Goal: Transaction & Acquisition: Purchase product/service

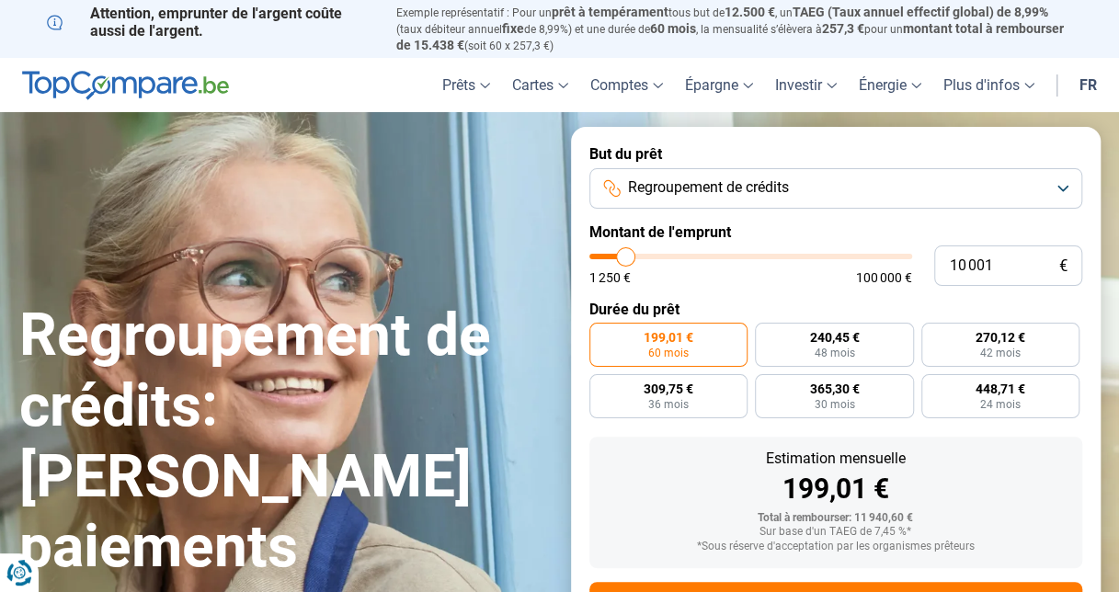
type input "10 750"
type input "10750"
type input "11 750"
type input "11750"
type input "13 000"
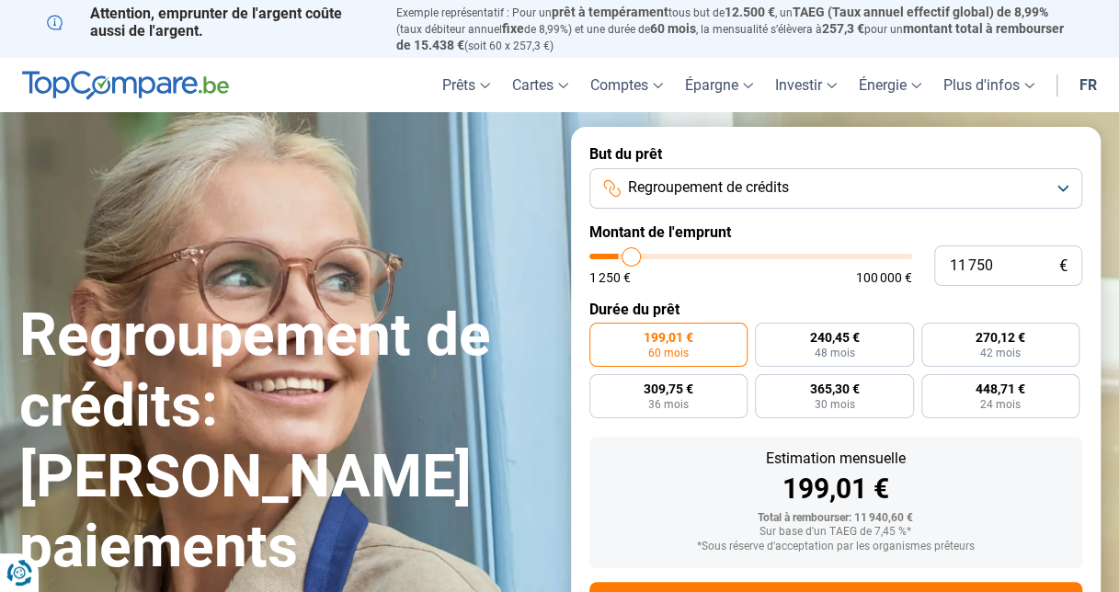
type input "13000"
type input "14 250"
type input "14250"
type input "17 250"
type input "17250"
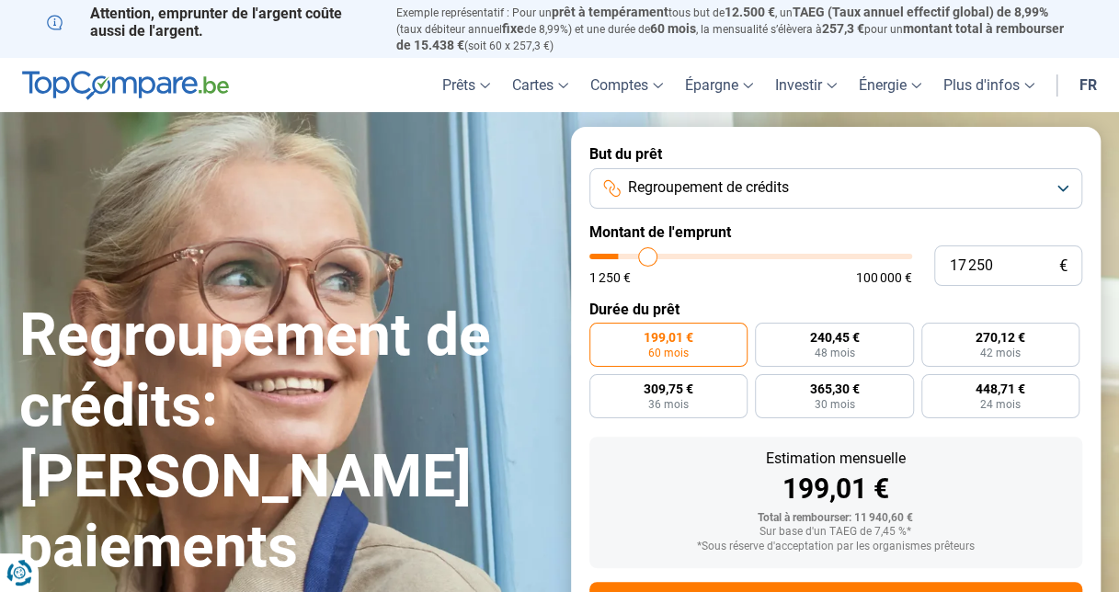
type input "21 000"
type input "21000"
type input "25 500"
type input "25500"
type input "33 000"
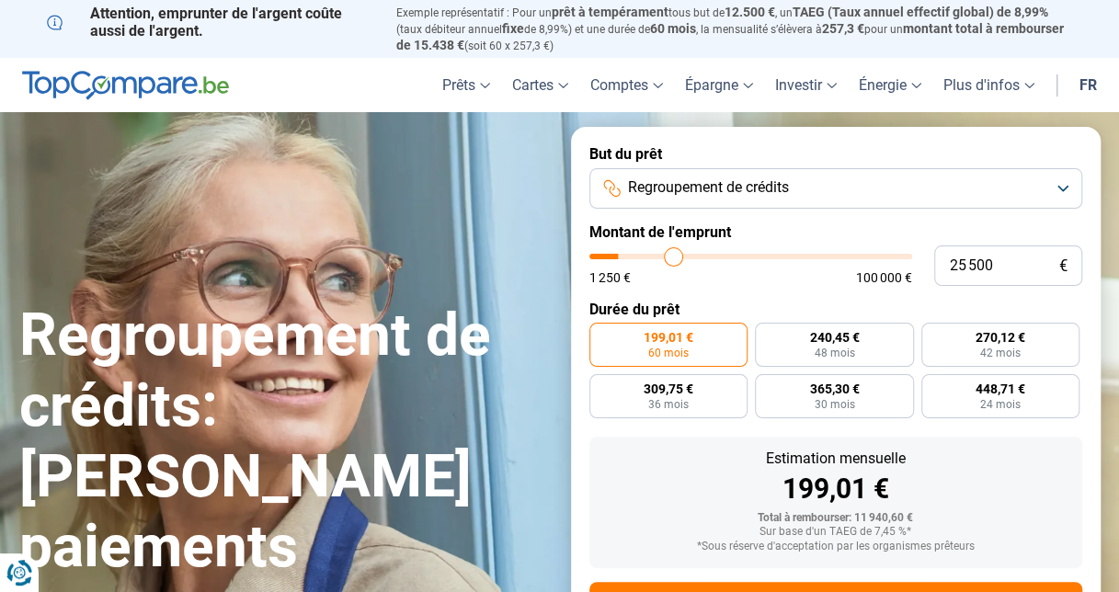
type input "33000"
type input "38 250"
type input "38250"
type input "42 750"
type input "42750"
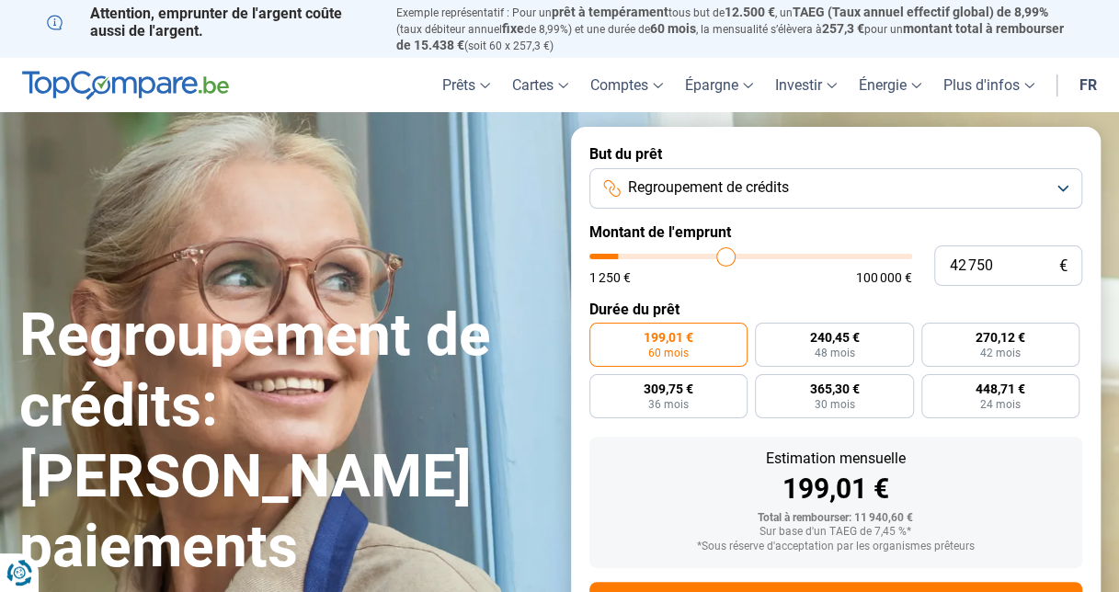
type input "46 500"
type input "46500"
type input "48 750"
type input "48750"
type input "52 000"
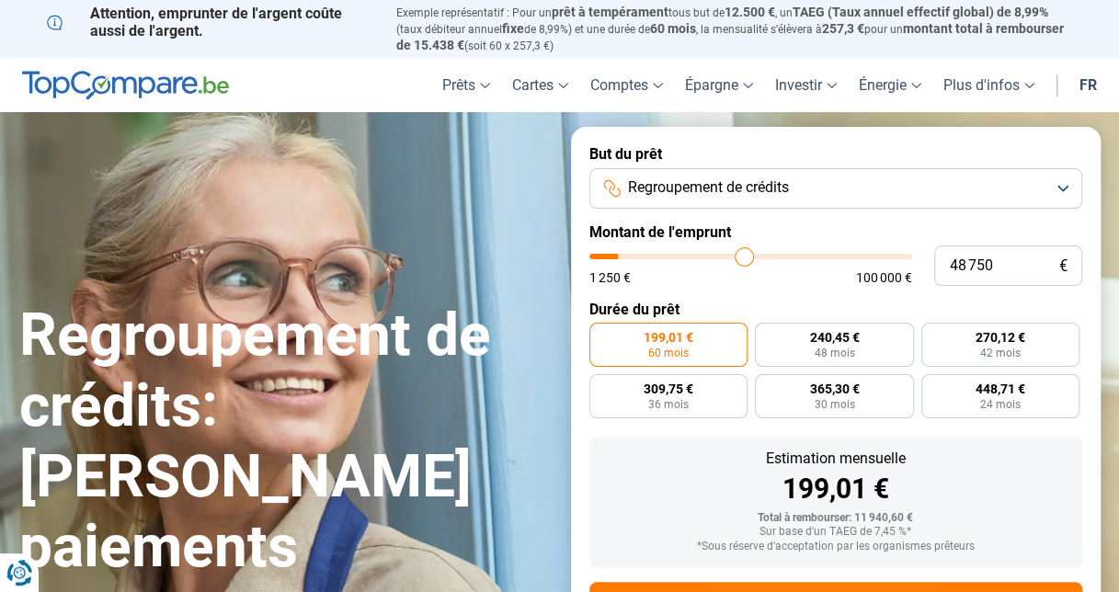
type input "52000"
type input "56 500"
type input "56500"
type input "62 000"
type input "62000"
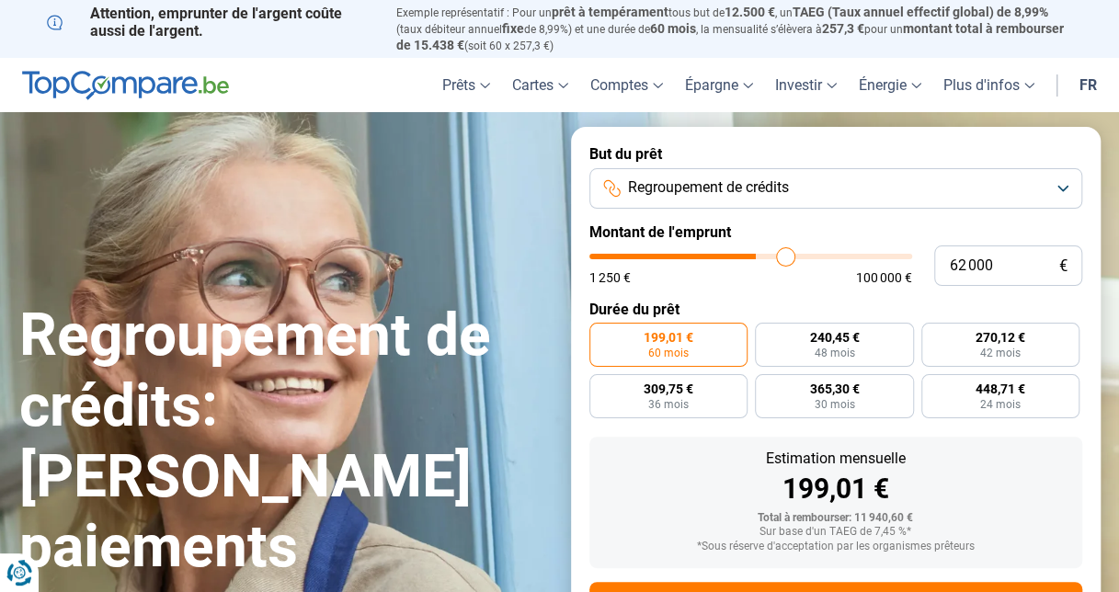
type input "67 000"
type input "67000"
type input "71 000"
type input "71000"
type input "73 500"
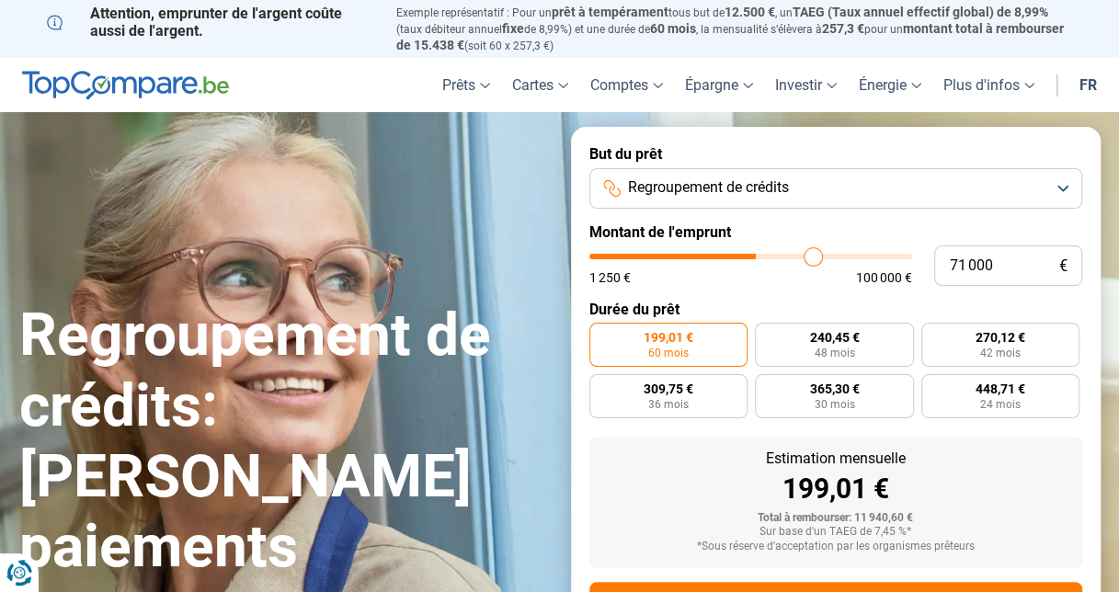
type input "73500"
type input "75 750"
type input "75750"
type input "81 250"
type input "81250"
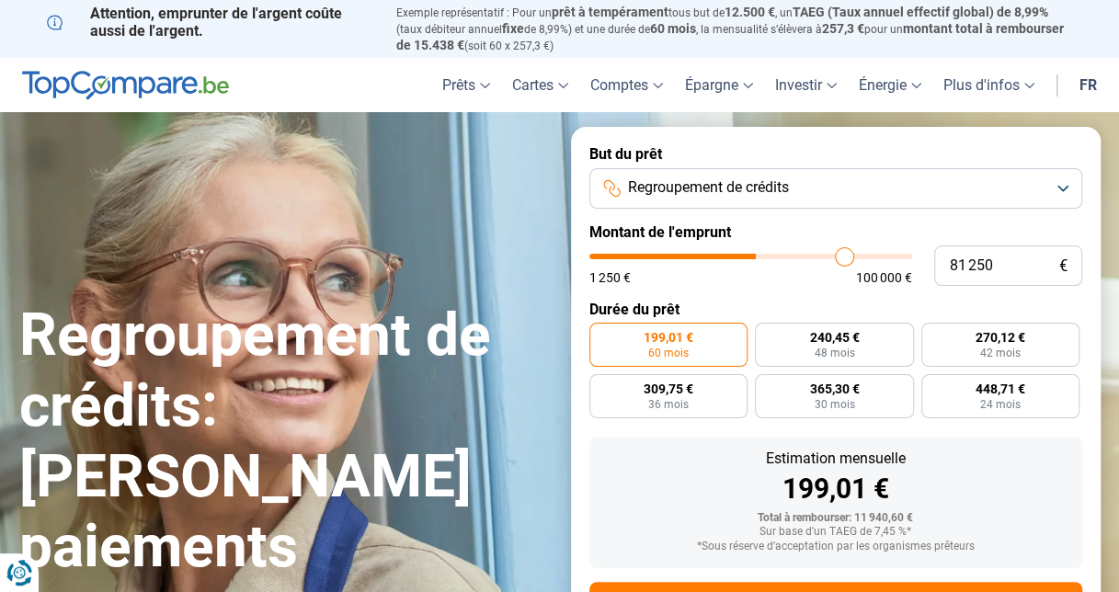
type input "84 500"
type input "84500"
type input "88 250"
type input "88250"
type input "90 250"
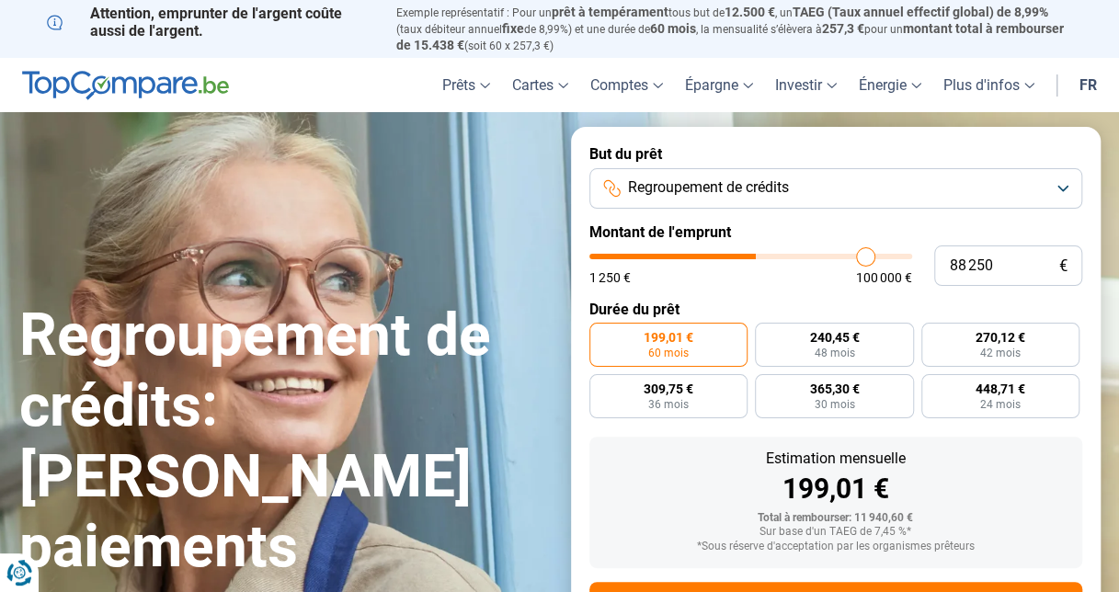
type input "90250"
type input "92 250"
type input "92250"
type input "94 250"
type input "94250"
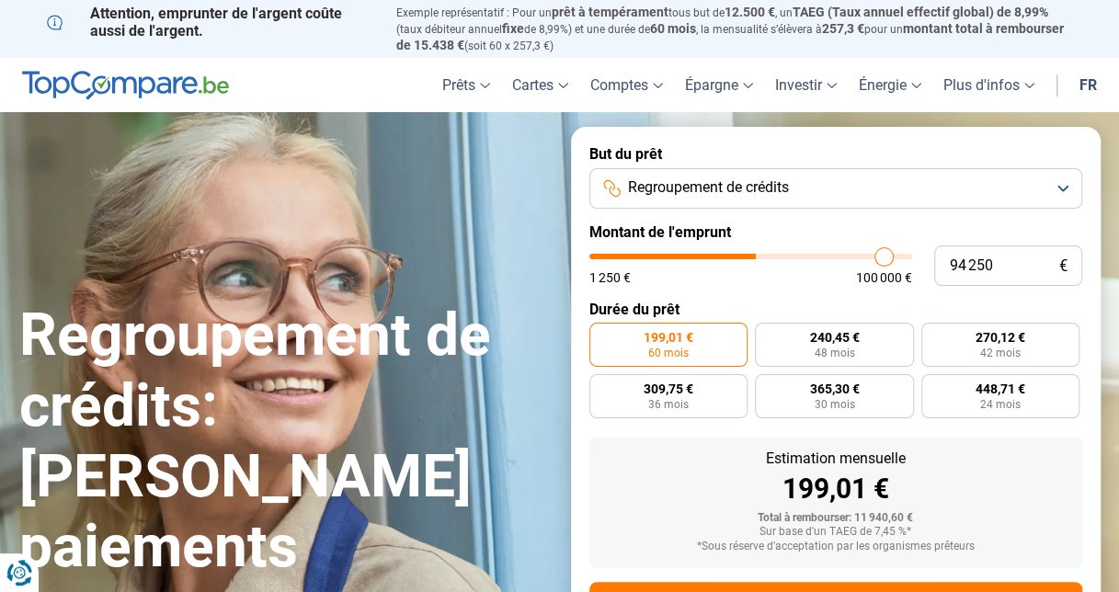
type input "97 500"
type input "97500"
type input "100 000"
drag, startPoint x: 625, startPoint y: 257, endPoint x: 932, endPoint y: 250, distance: 307.1
type input "100000"
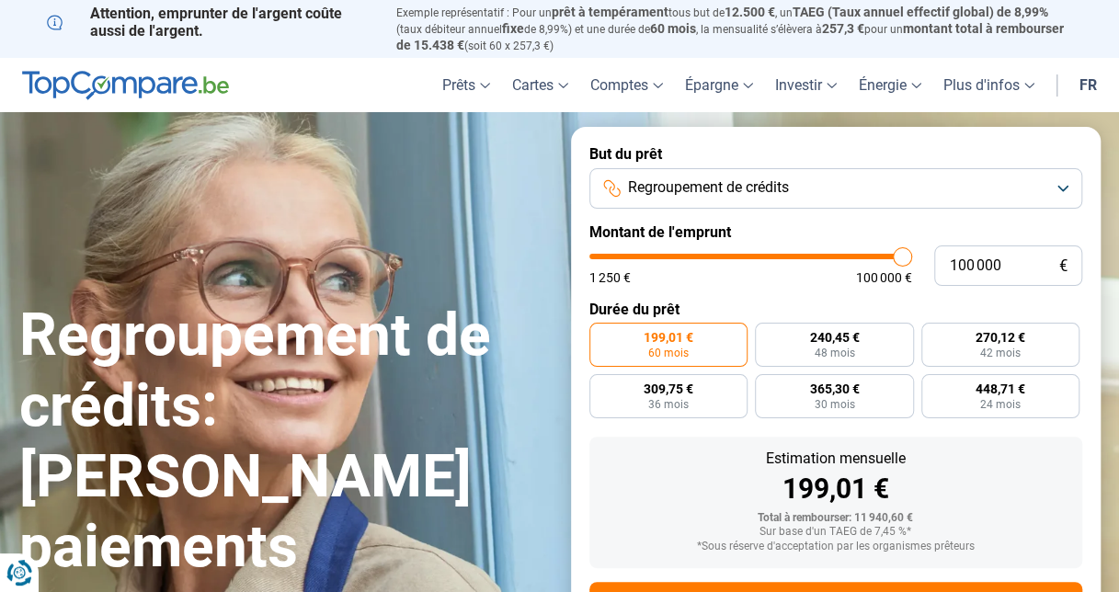
click at [912, 254] on input "range" at bounding box center [750, 257] width 323 height 6
radio input "false"
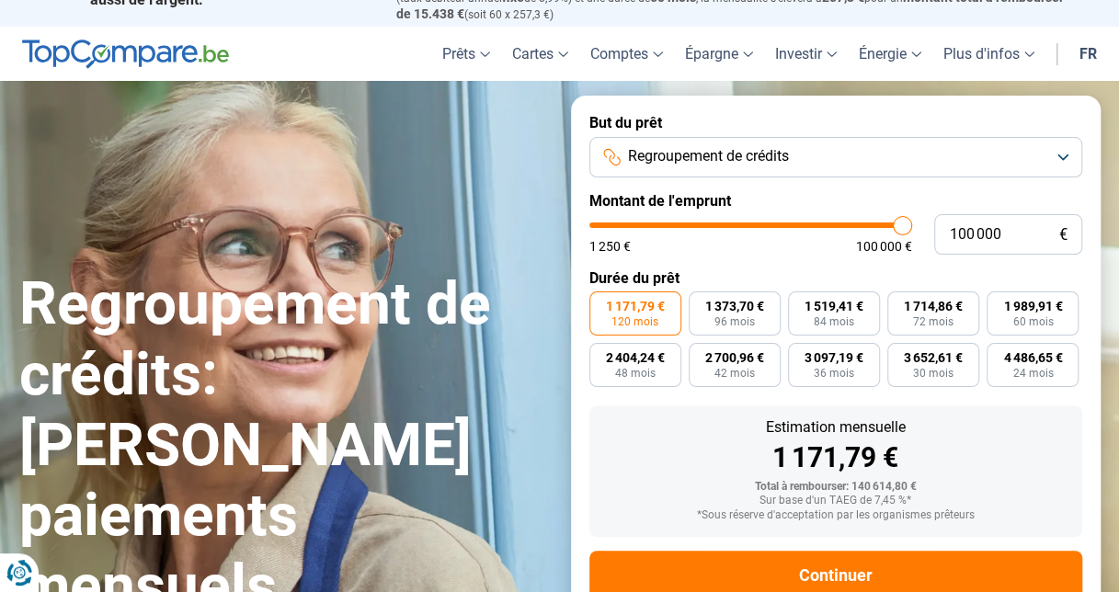
scroll to position [86, 0]
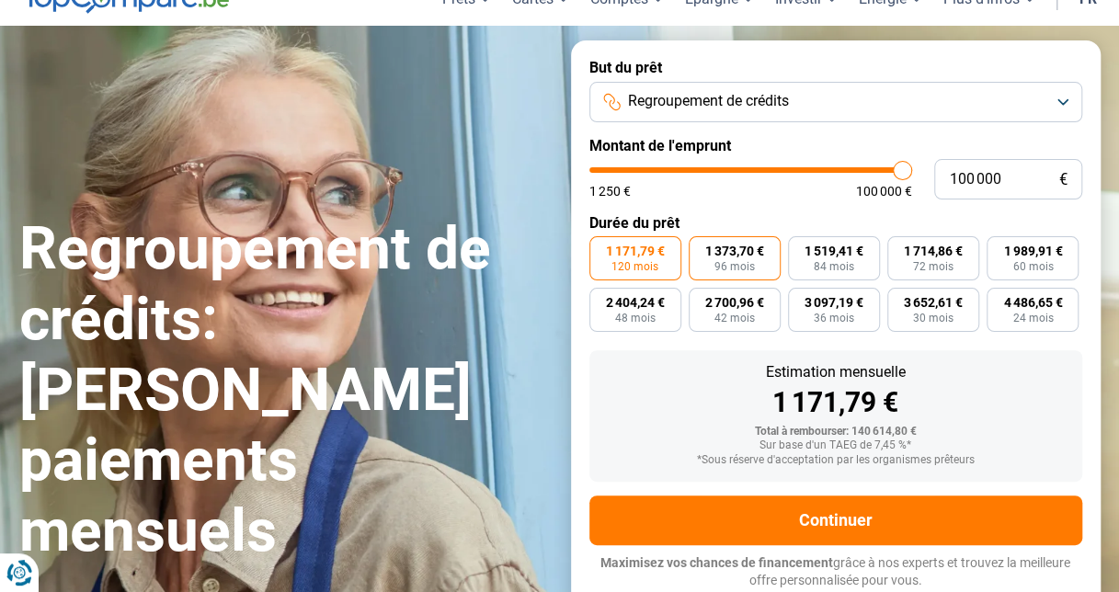
click at [731, 250] on span "1 373,70 €" at bounding box center [734, 250] width 59 height 13
click at [700, 248] on input "1 373,70 € 96 mois" at bounding box center [694, 242] width 12 height 12
radio input "true"
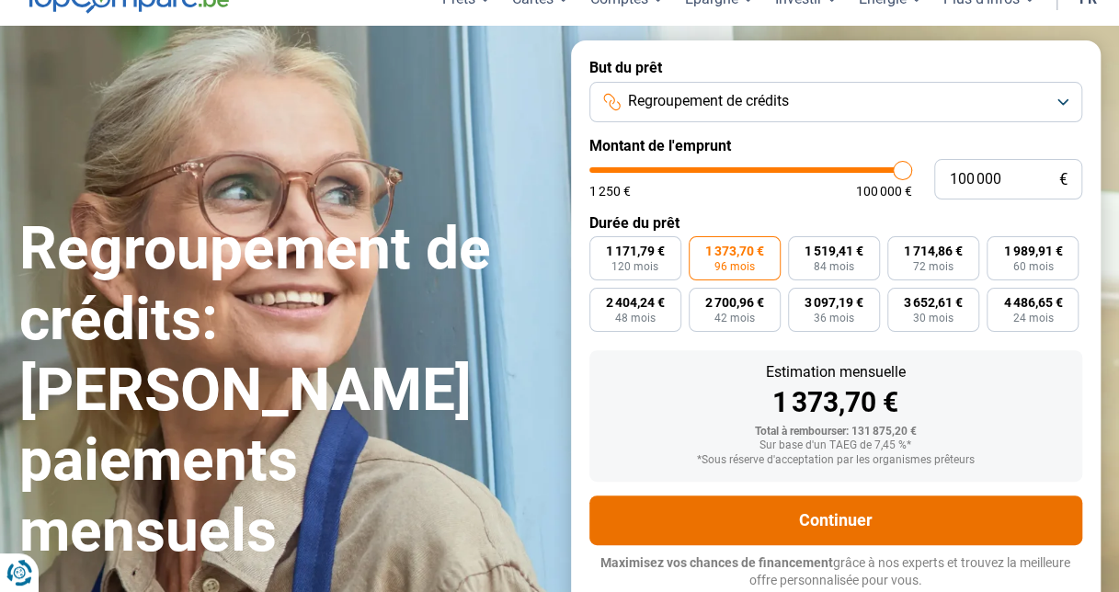
click at [820, 524] on button "Continuer" at bounding box center [835, 520] width 493 height 50
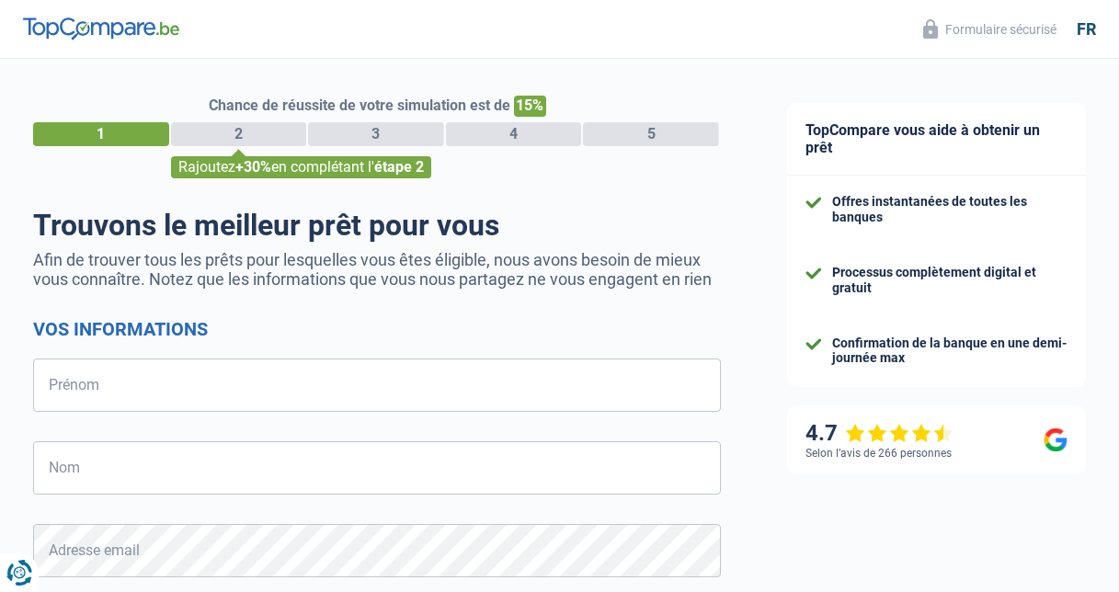
select select "32"
